Goal: Task Accomplishment & Management: Manage account settings

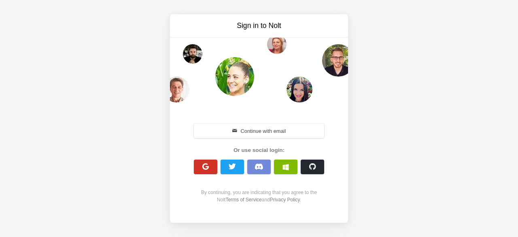
click at [204, 166] on span "button" at bounding box center [206, 167] width 8 height 8
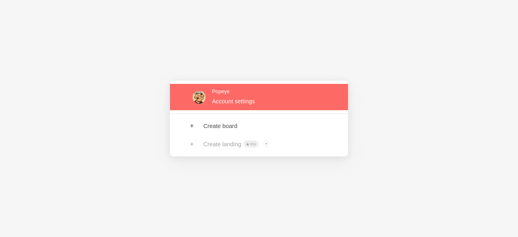
click at [249, 86] on link at bounding box center [259, 97] width 178 height 26
